Goal: Transaction & Acquisition: Purchase product/service

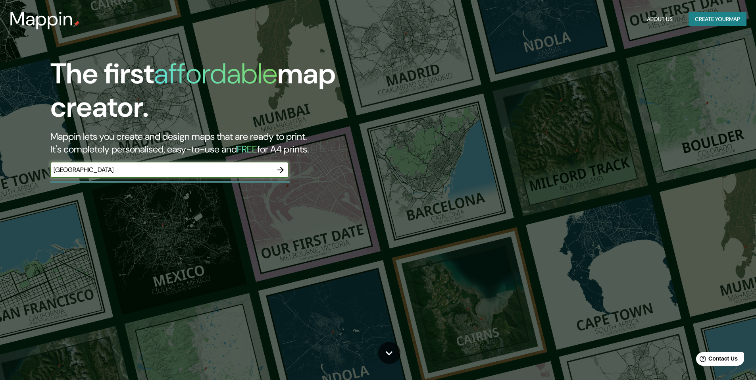
type input "[GEOGRAPHIC_DATA]"
click at [273, 168] on button "button" at bounding box center [281, 170] width 16 height 16
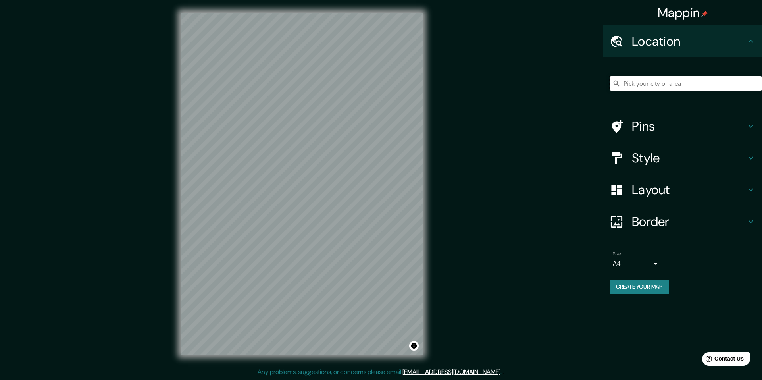
click at [679, 82] on input "Pick your city or area" at bounding box center [686, 83] width 152 height 14
click at [514, 133] on div "Mappin Location Pins Style Layout Border Choose a border. Hint : you can make l…" at bounding box center [381, 190] width 762 height 380
click at [671, 85] on input "Pick your city or area" at bounding box center [686, 83] width 152 height 14
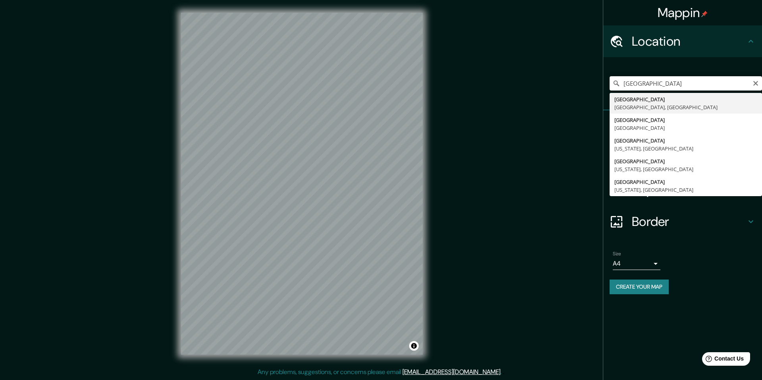
type input "[GEOGRAPHIC_DATA], [GEOGRAPHIC_DATA], [GEOGRAPHIC_DATA]"
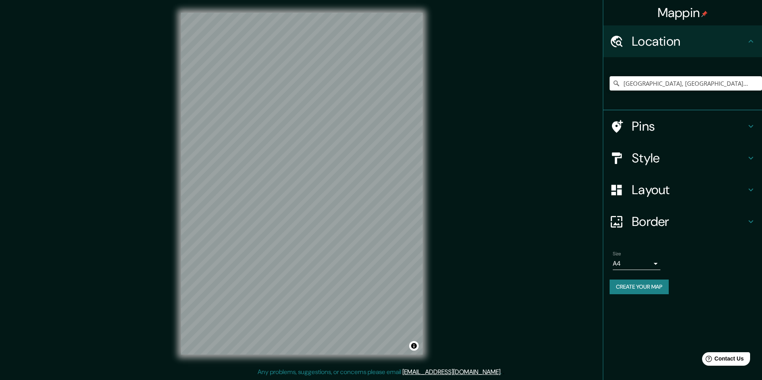
click at [655, 130] on h4 "Pins" at bounding box center [689, 126] width 114 height 16
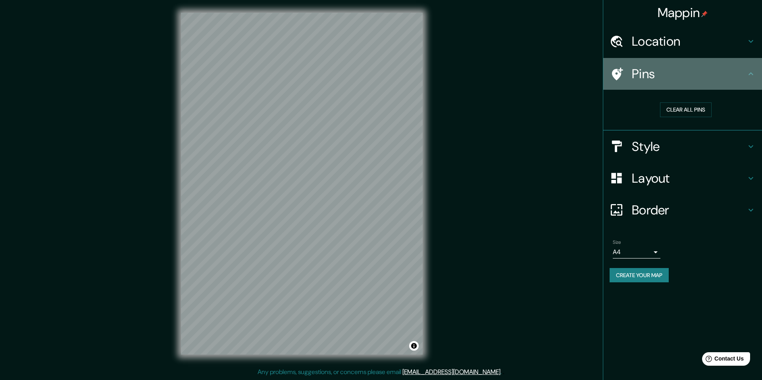
click at [637, 81] on h4 "Pins" at bounding box center [689, 74] width 114 height 16
click at [755, 71] on icon at bounding box center [751, 74] width 10 height 10
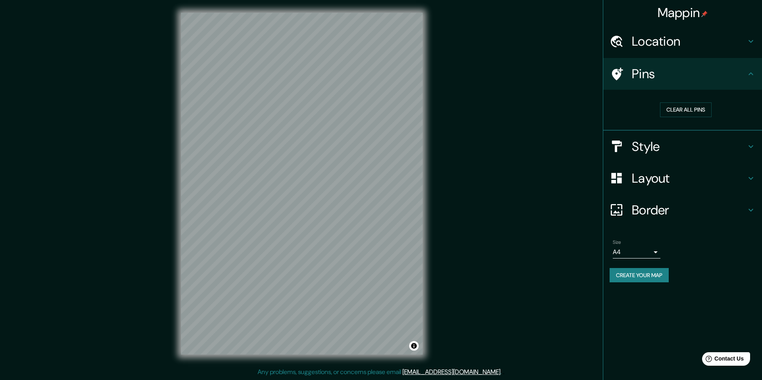
click at [682, 46] on h4 "Location" at bounding box center [689, 41] width 114 height 16
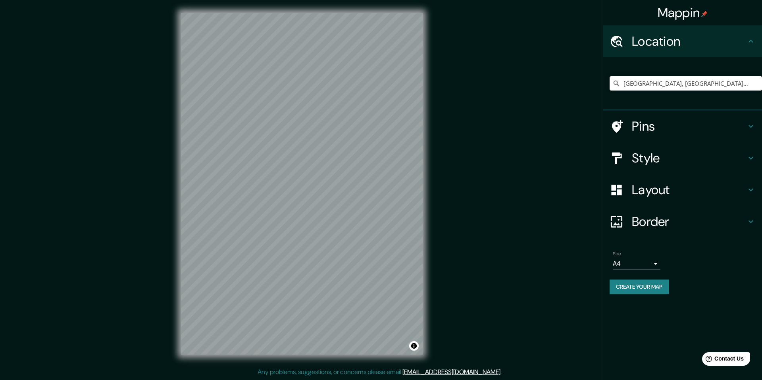
click at [645, 156] on h4 "Style" at bounding box center [689, 158] width 114 height 16
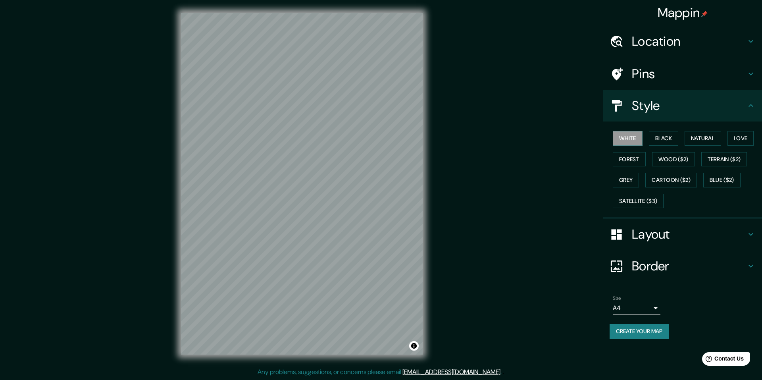
click at [649, 104] on h4 "Style" at bounding box center [689, 106] width 114 height 16
click at [720, 158] on button "Terrain ($2)" at bounding box center [724, 159] width 46 height 15
click at [645, 201] on button "Satellite ($3)" at bounding box center [638, 201] width 51 height 15
click at [669, 177] on button "Cartoon ($2)" at bounding box center [671, 180] width 52 height 15
click at [717, 137] on button "Natural" at bounding box center [703, 138] width 37 height 15
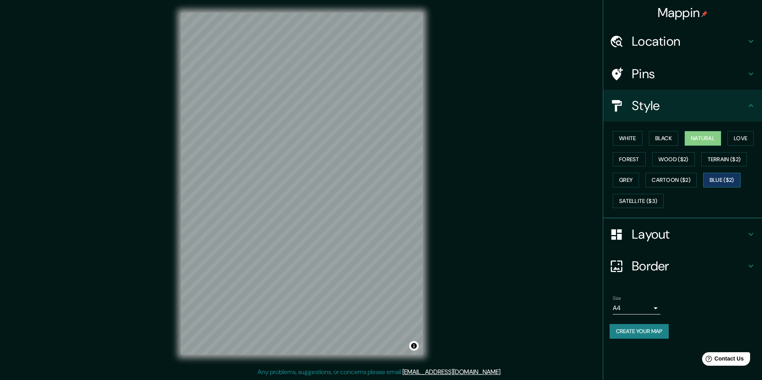
click at [727, 181] on button "Blue ($2)" at bounding box center [721, 180] width 37 height 15
click at [698, 137] on button "Natural" at bounding box center [703, 138] width 37 height 15
click at [752, 137] on button "Love" at bounding box center [740, 138] width 26 height 15
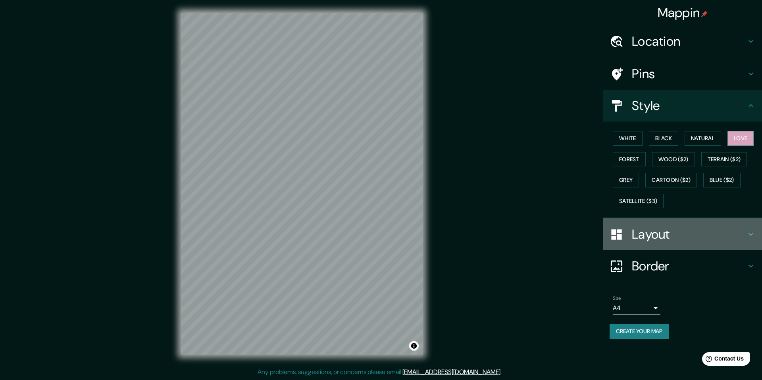
click at [671, 230] on h4 "Layout" at bounding box center [689, 234] width 114 height 16
